Goal: Entertainment & Leisure: Consume media (video, audio)

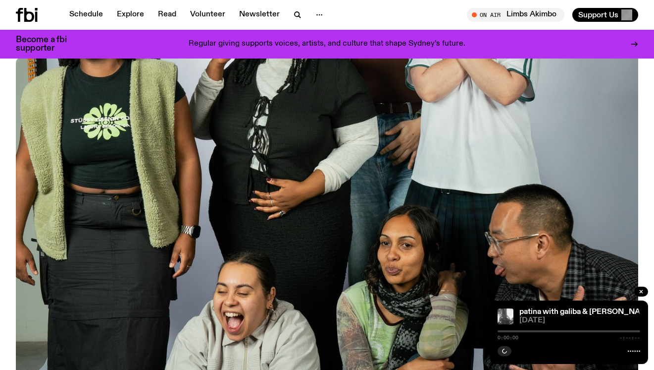
scroll to position [162, 0]
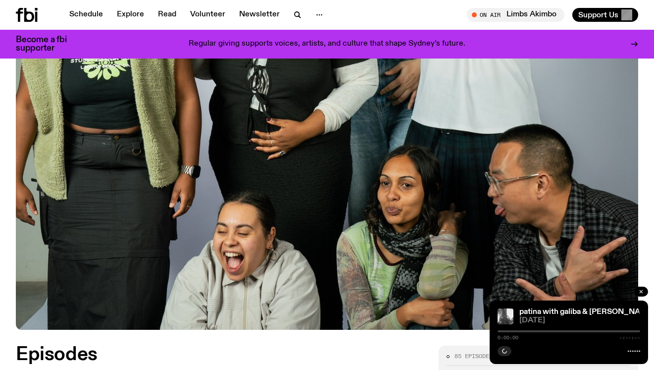
click at [642, 291] on icon "button" at bounding box center [642, 291] width 6 height 6
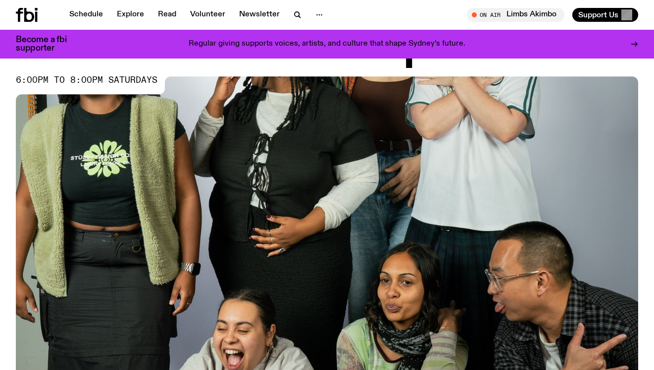
scroll to position [40, 0]
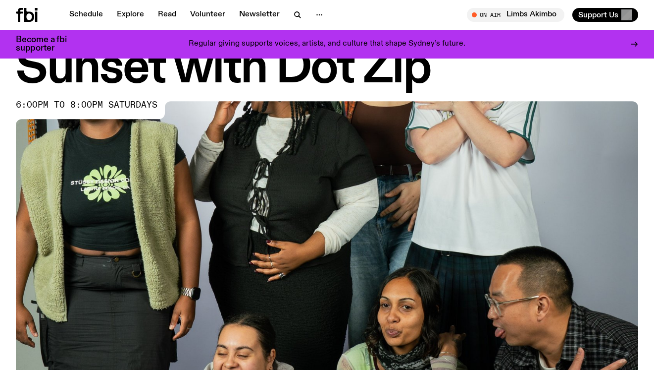
click at [429, 209] on img at bounding box center [327, 276] width 623 height 350
click at [217, 157] on img at bounding box center [327, 276] width 623 height 350
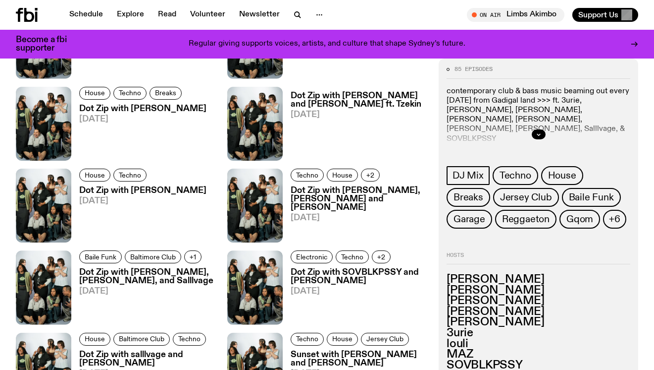
scroll to position [794, 0]
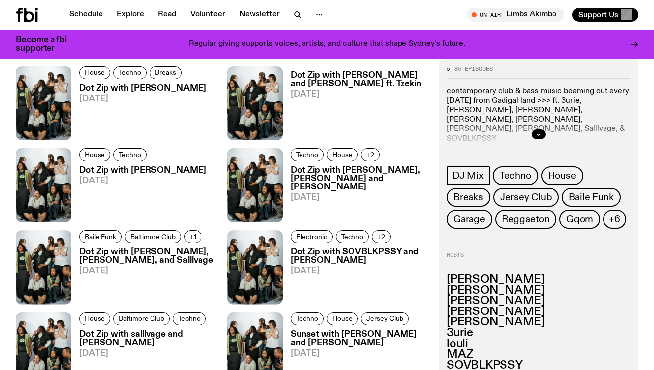
drag, startPoint x: 446, startPoint y: 282, endPoint x: 542, endPoint y: 360, distance: 123.2
click at [543, 363] on ul "[PERSON_NAME] [PERSON_NAME] [PERSON_NAME] [PERSON_NAME] 3urie [PERSON_NAME]" at bounding box center [539, 322] width 184 height 96
drag, startPoint x: 524, startPoint y: 365, endPoint x: 442, endPoint y: 260, distance: 133.5
click at [442, 260] on div "85 episodes contemporary club & bass music beaming out every [DATE] from Gadiga…" at bounding box center [539, 221] width 200 height 326
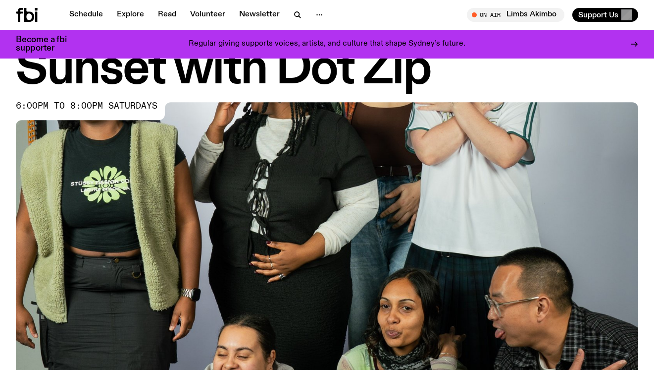
scroll to position [0, 0]
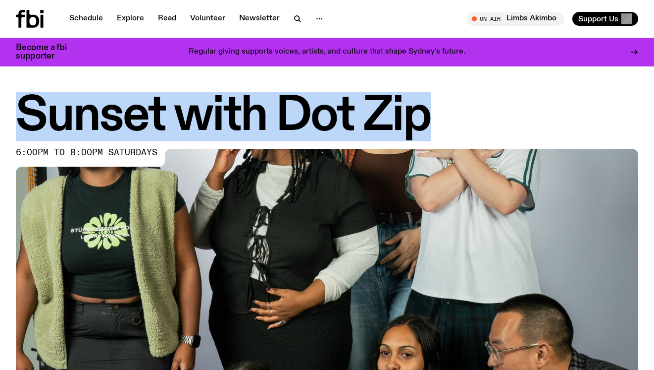
drag, startPoint x: 18, startPoint y: 111, endPoint x: 498, endPoint y: 116, distance: 480.6
click at [500, 116] on h1 "Sunset with Dot Zip" at bounding box center [327, 116] width 623 height 45
click at [47, 172] on img at bounding box center [327, 324] width 623 height 350
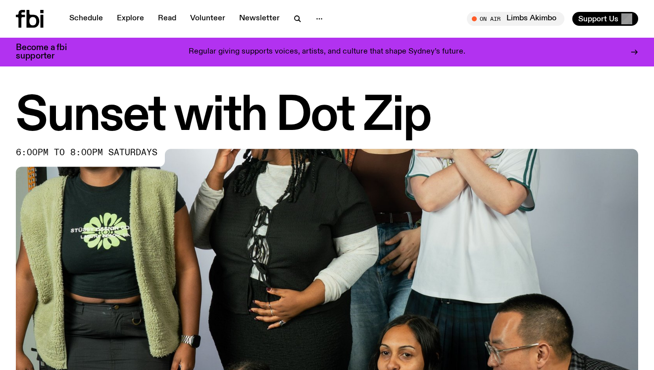
click at [15, 152] on div "Sunset with Dot Zip 6:00pm to 8:00pm saturdays" at bounding box center [327, 296] width 654 height 405
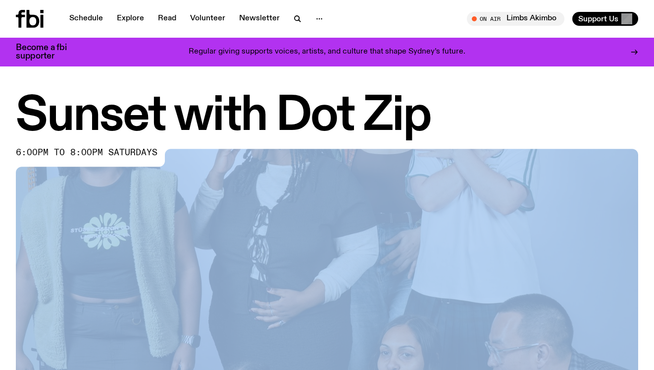
drag, startPoint x: 15, startPoint y: 152, endPoint x: 169, endPoint y: 157, distance: 154.2
click at [169, 157] on div "Sunset with Dot Zip 6:00pm to 8:00pm saturdays" at bounding box center [327, 296] width 654 height 405
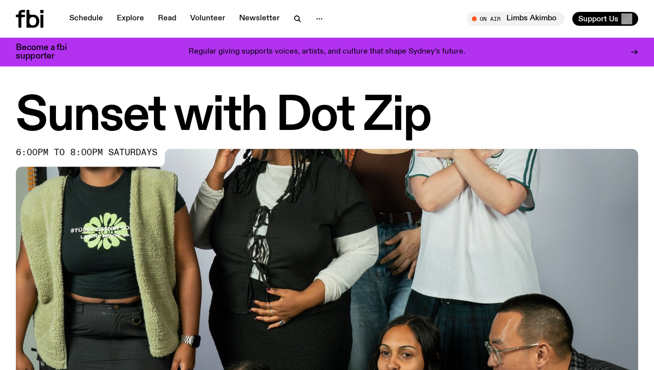
click at [169, 157] on img at bounding box center [327, 324] width 623 height 350
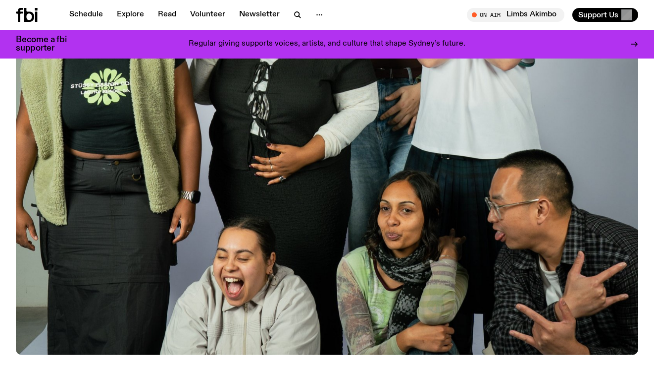
scroll to position [335, 0]
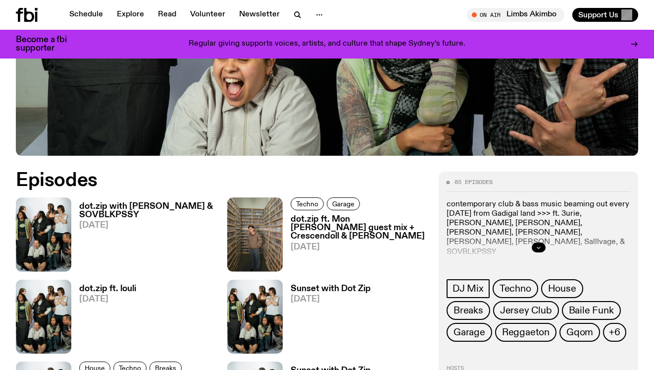
click at [538, 248] on icon "button" at bounding box center [539, 247] width 6 height 6
